Goal: Information Seeking & Learning: Learn about a topic

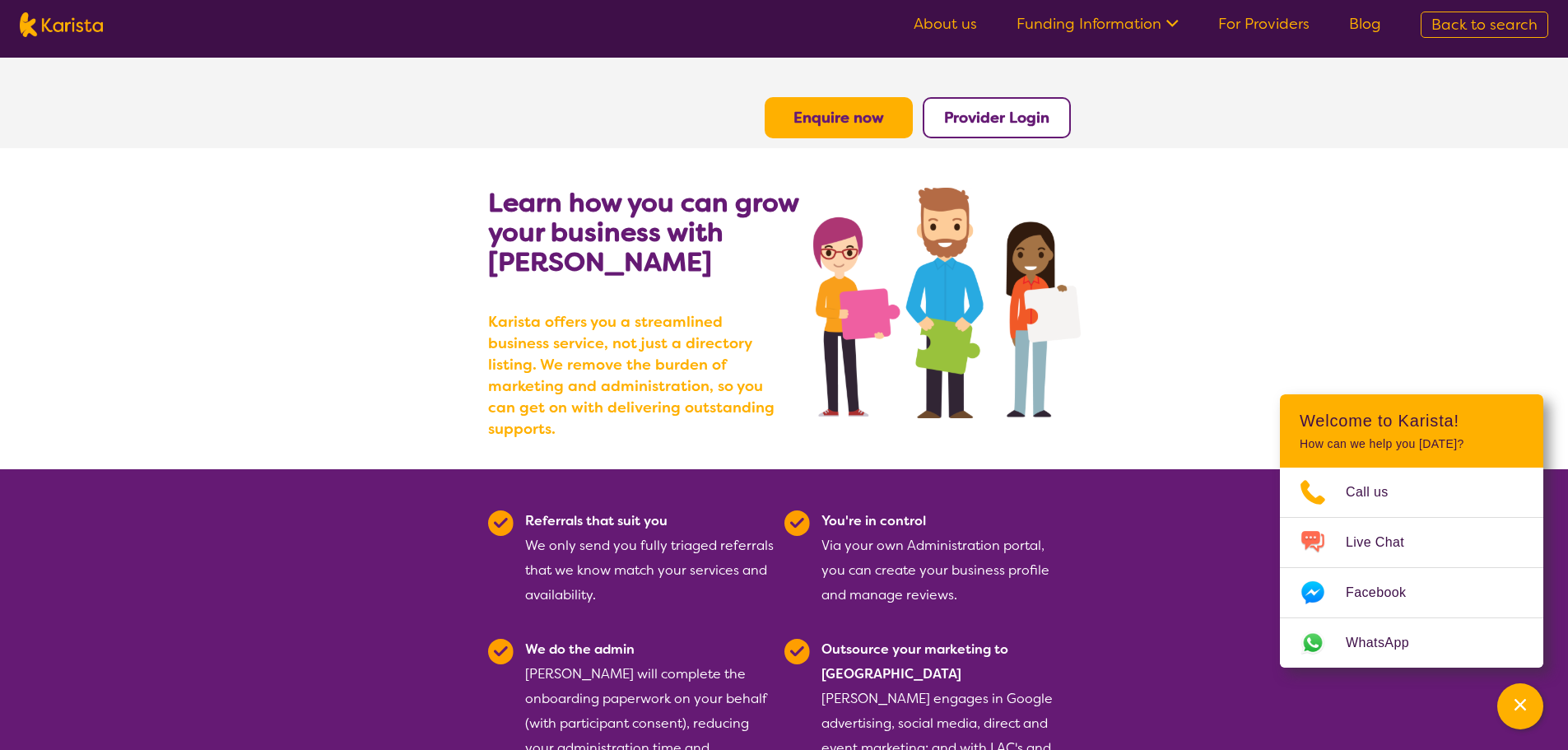
click at [1284, 24] on link "For Providers" at bounding box center [1264, 23] width 91 height 19
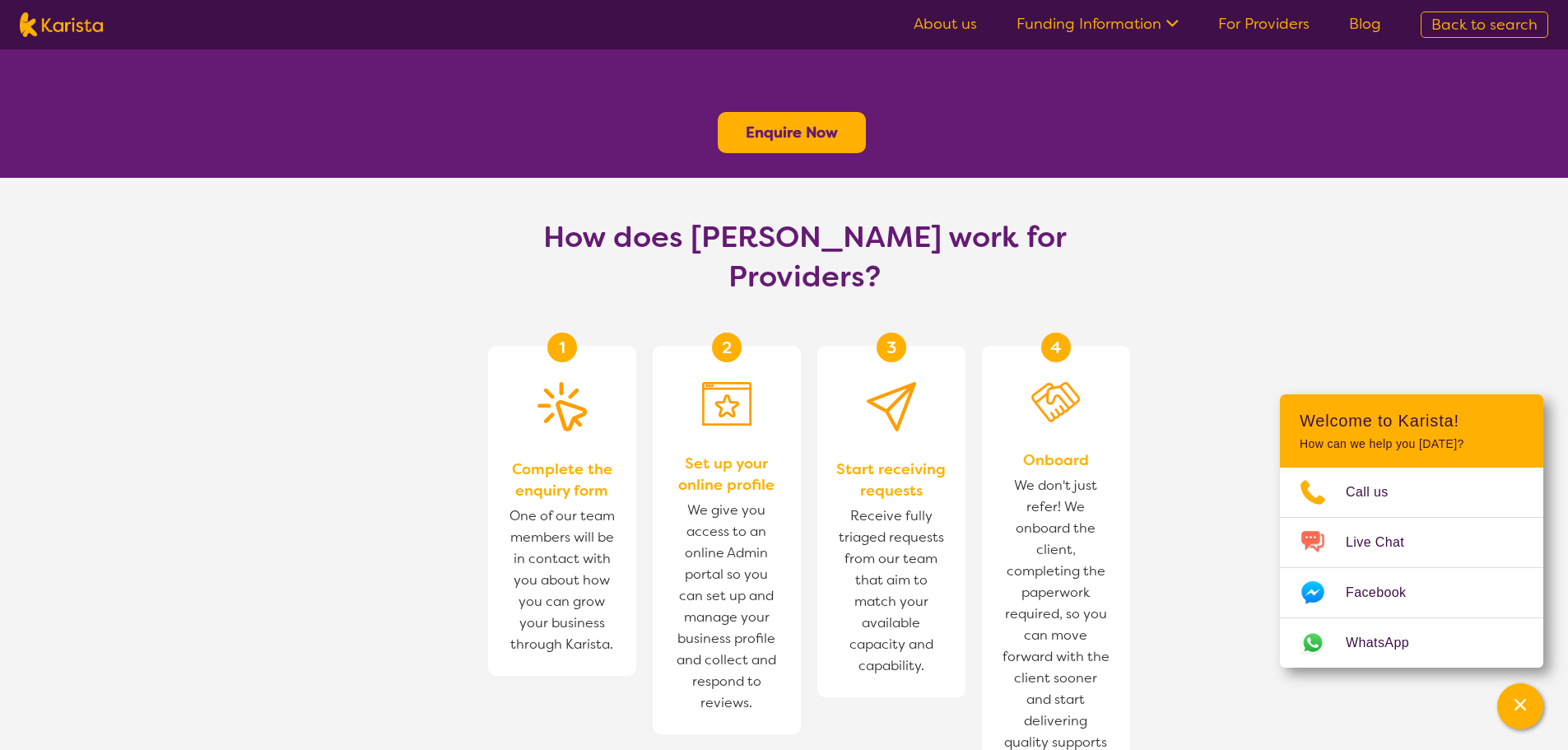
scroll to position [824, 0]
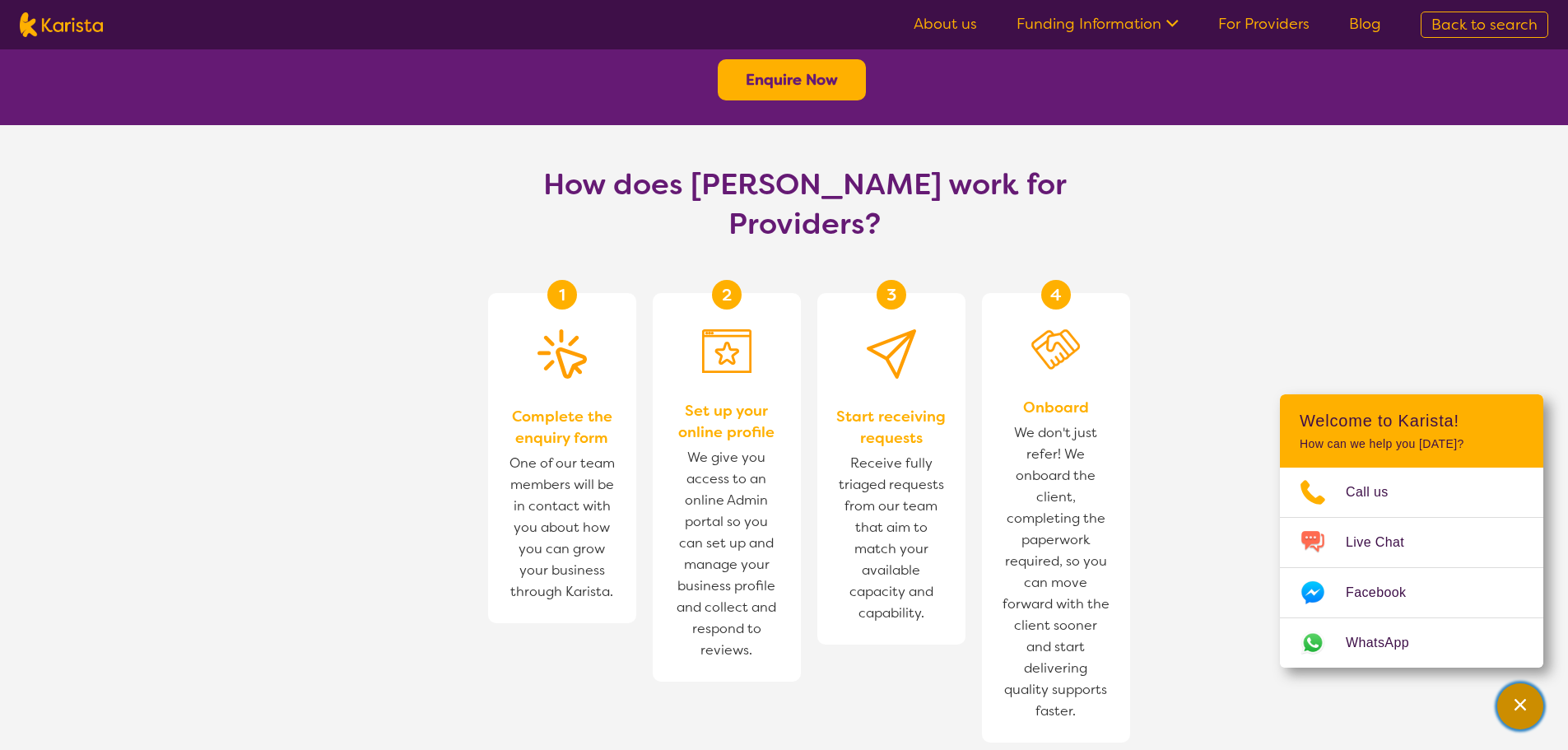
click at [1527, 708] on icon "Channel Menu" at bounding box center [1519, 704] width 17 height 17
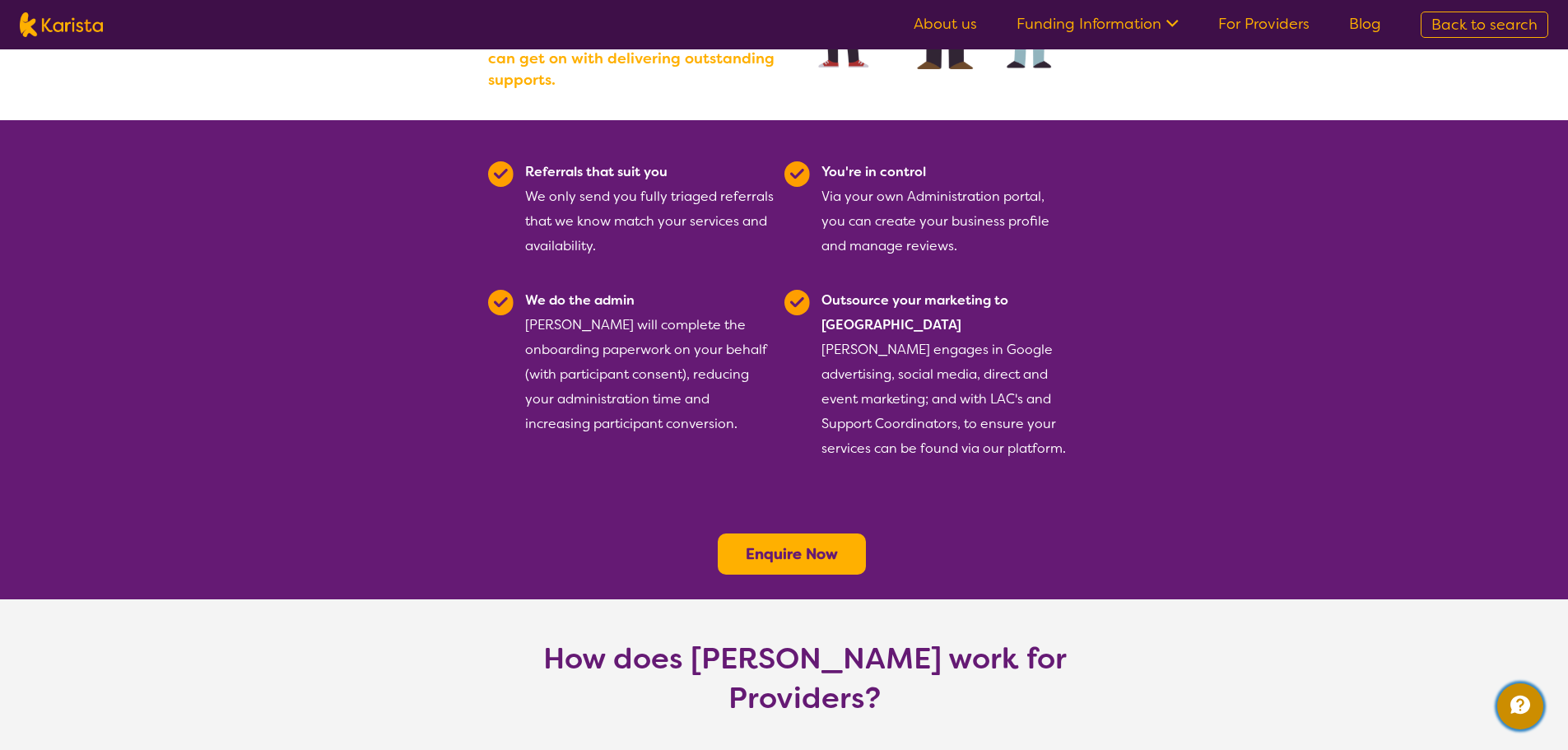
scroll to position [0, 0]
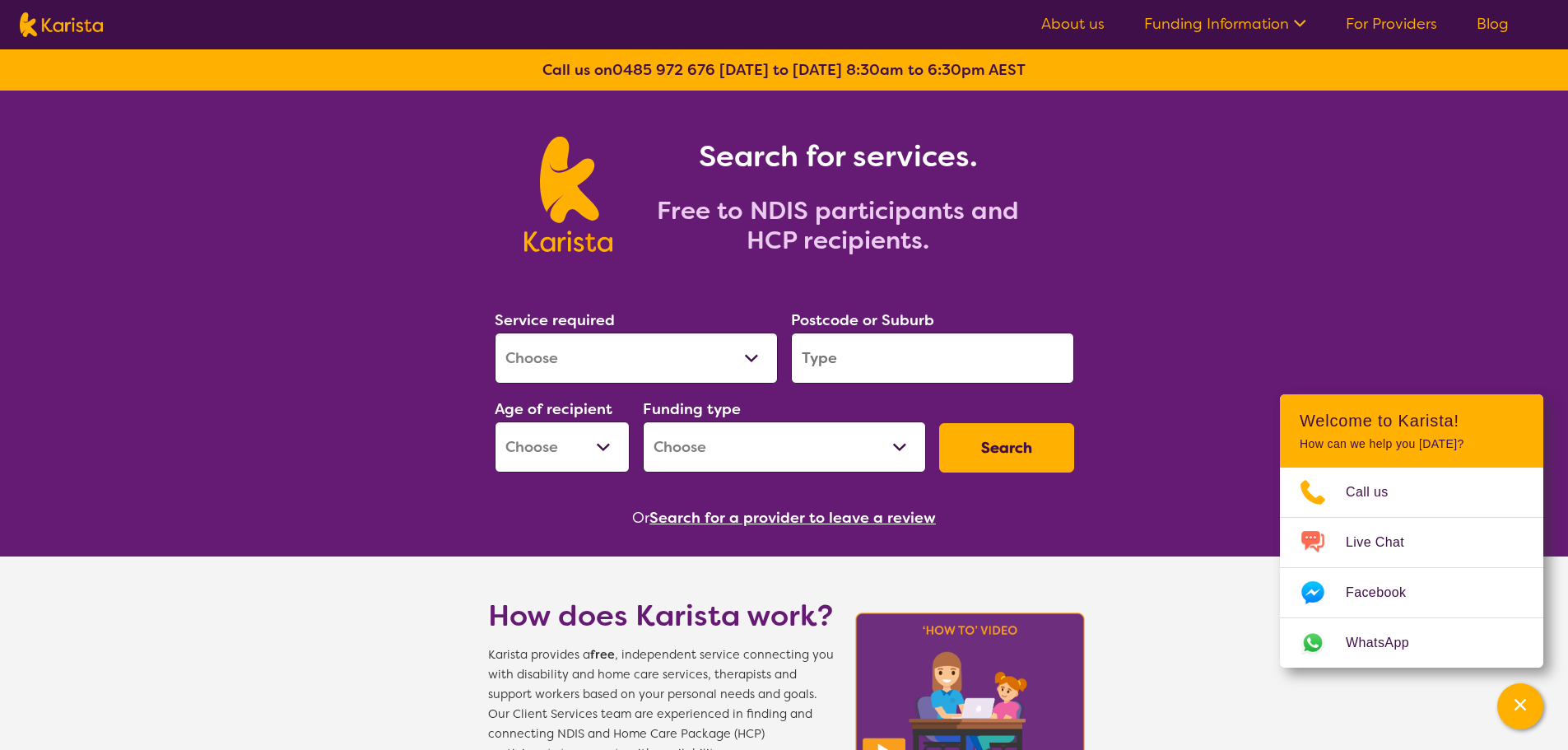
click at [608, 373] on select "Allied Health Assistant Assessment (ADHD or Autism) Behaviour support Counselli…" at bounding box center [636, 358] width 284 height 51
click at [1044, 165] on h1 "Search for services." at bounding box center [838, 156] width 412 height 40
click at [905, 364] on input "search" at bounding box center [933, 358] width 284 height 51
click at [610, 452] on select "Early Childhood - 0 to 9 Child - 10 to 11 Adolescent - 12 to 17 Adult - 18 to 6…" at bounding box center [561, 447] width 135 height 51
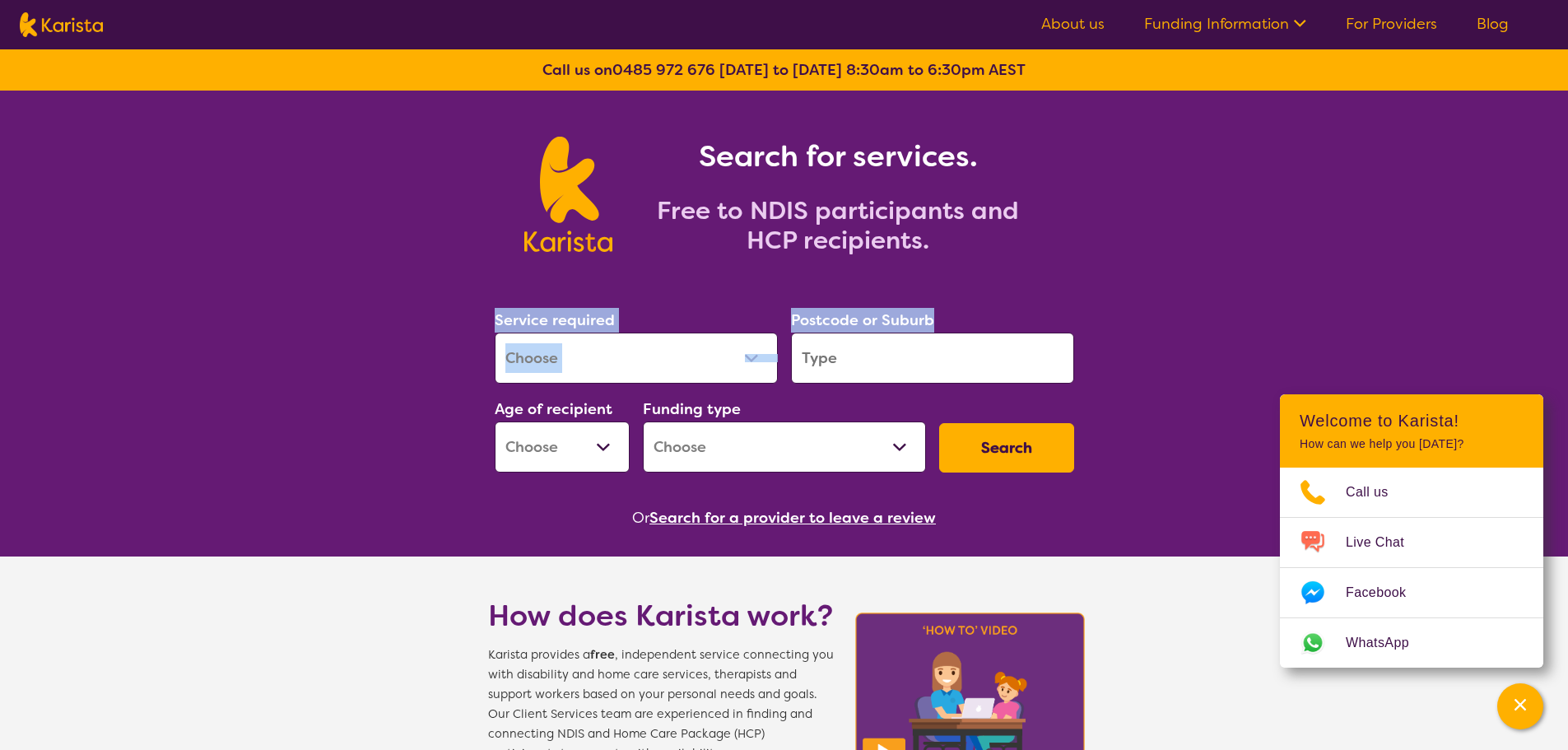
drag, startPoint x: 1476, startPoint y: 259, endPoint x: 1233, endPoint y: 148, distance: 267.2
click at [775, 137] on h1 "Search for services." at bounding box center [838, 156] width 412 height 40
